Goal: Check status: Check status

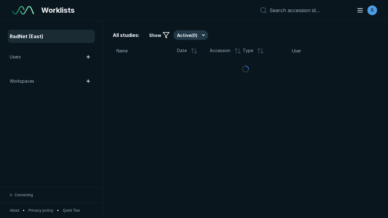
scroll to position [1654, 2523]
